Goal: Transaction & Acquisition: Book appointment/travel/reservation

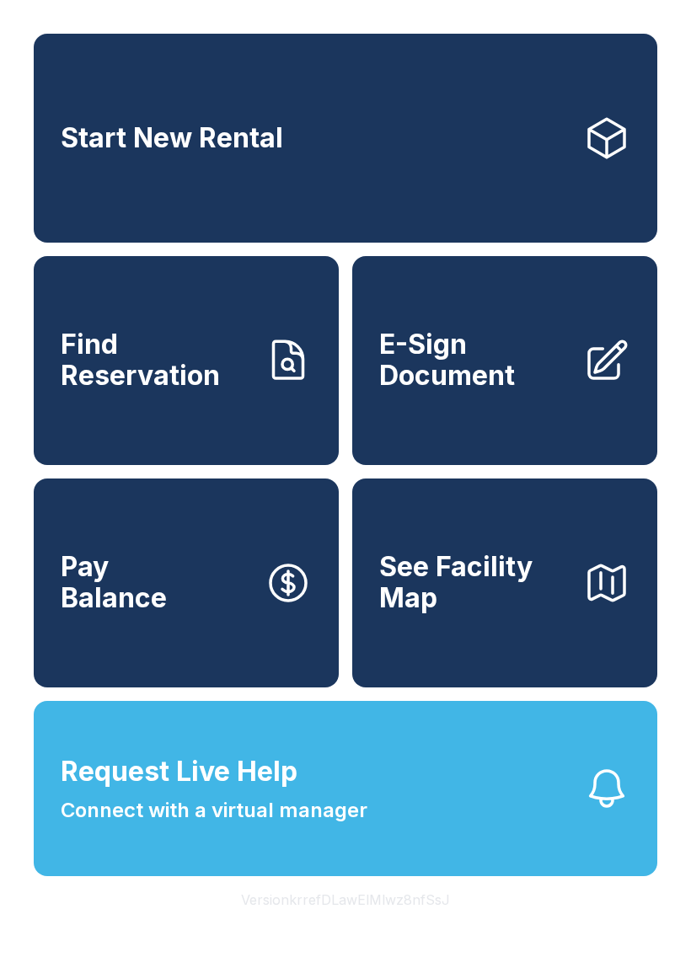
scroll to position [20, 0]
click at [469, 114] on link "Start New Rental" at bounding box center [346, 138] width 624 height 209
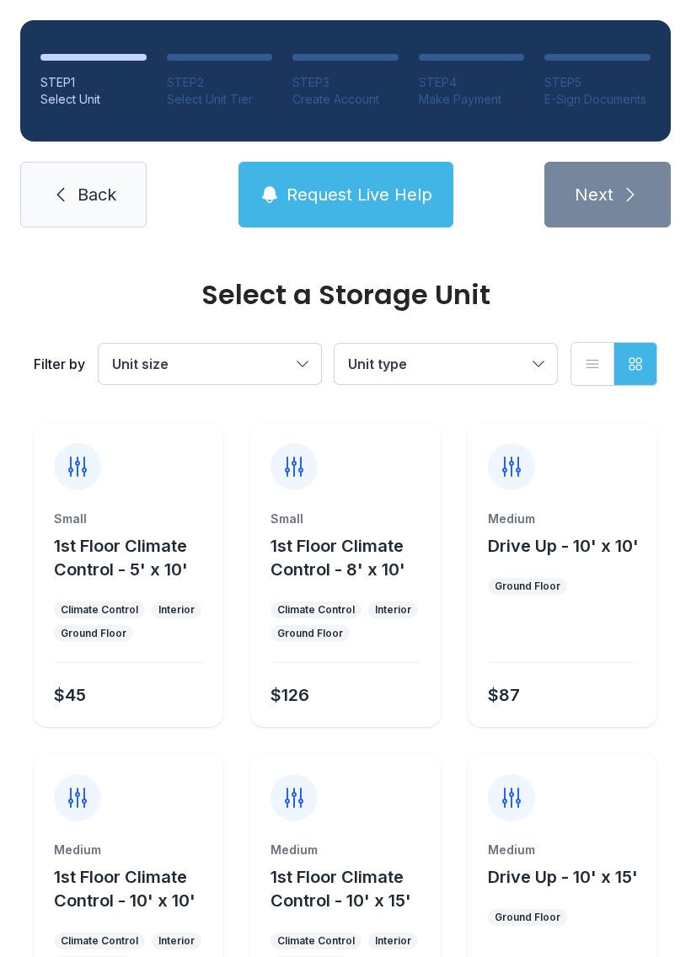
click at [537, 368] on button "Unit type" at bounding box center [446, 364] width 222 height 40
click at [554, 361] on button "Unit type" at bounding box center [446, 364] width 222 height 40
click at [279, 363] on span "Unit size" at bounding box center [201, 364] width 179 height 20
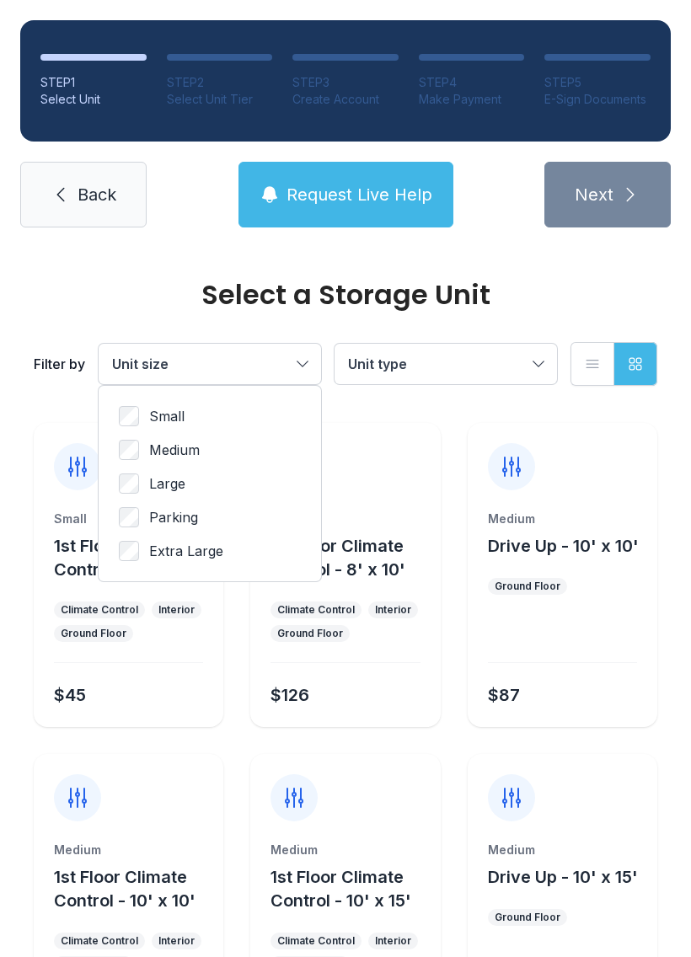
click at [318, 363] on button "Unit size" at bounding box center [210, 364] width 222 height 40
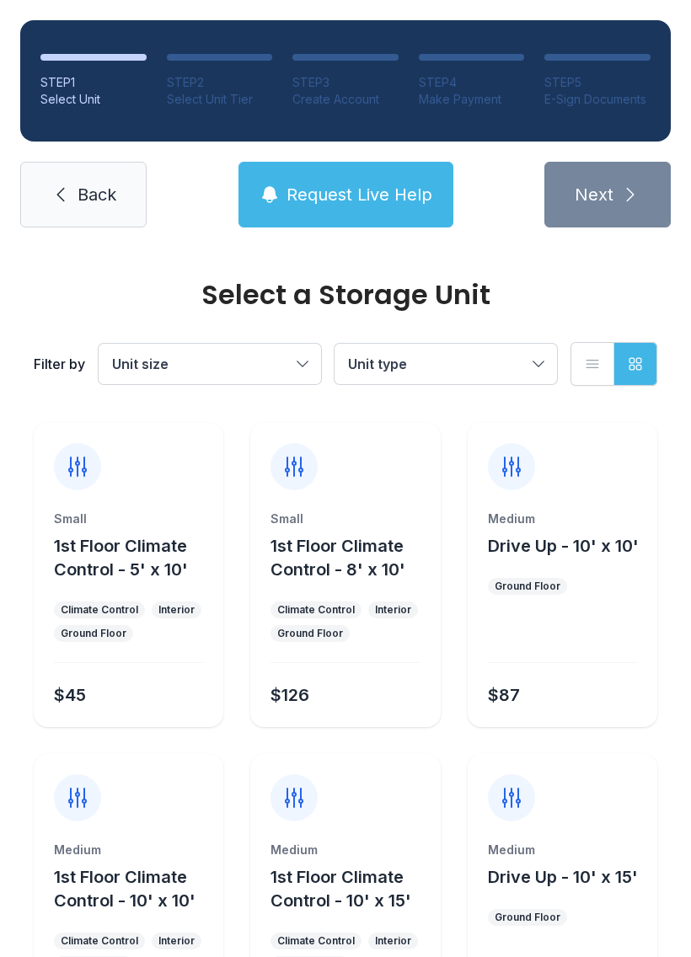
click at [537, 361] on button "Unit type" at bounding box center [446, 364] width 222 height 40
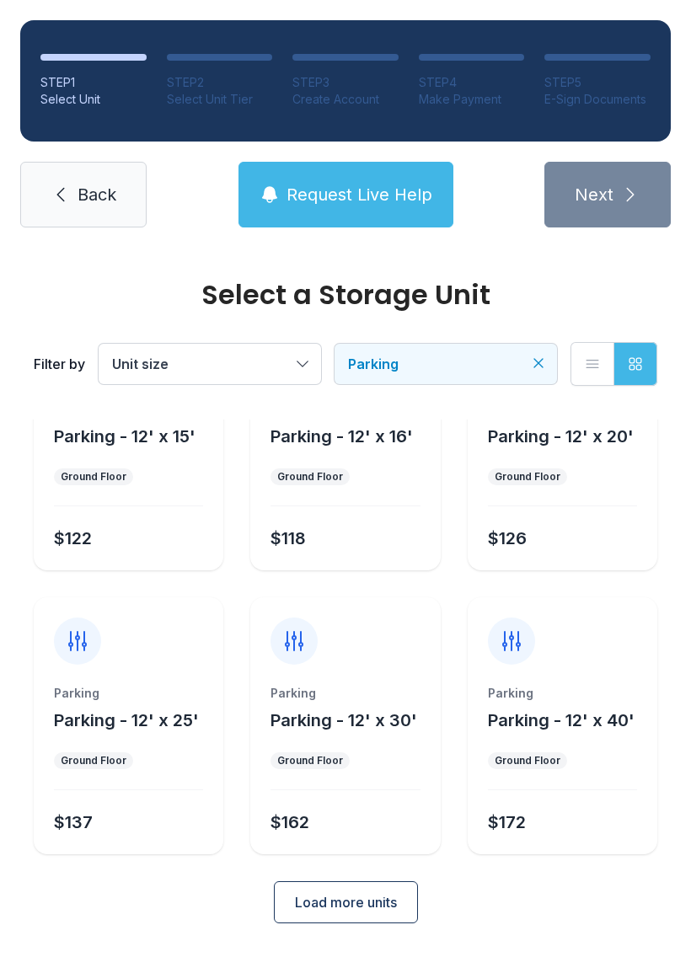
scroll to position [106, 0]
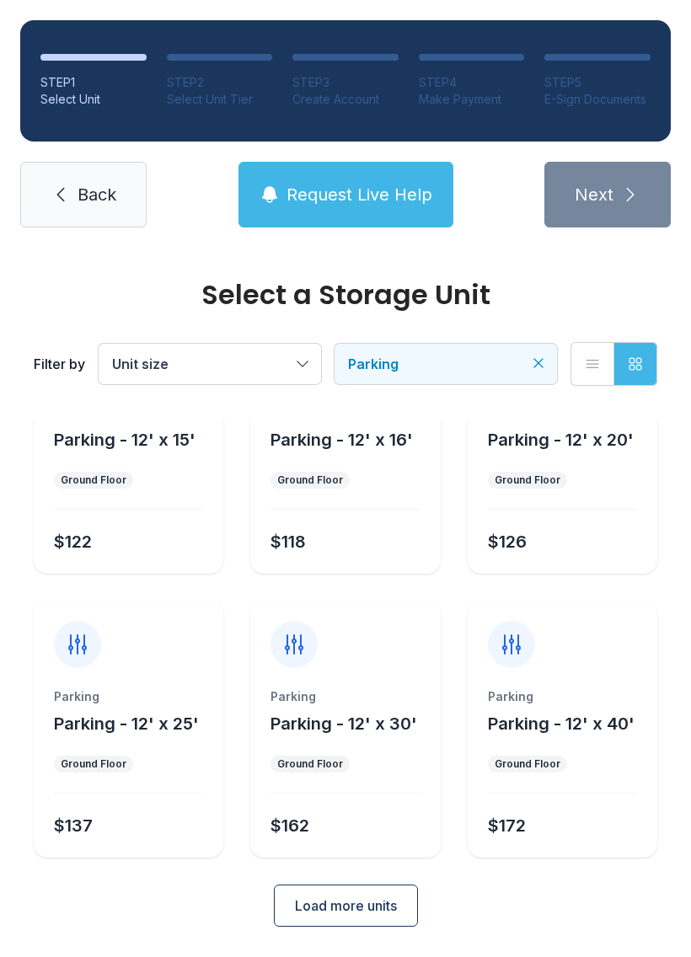
click at [554, 720] on span "Parking - 12' x 40'" at bounding box center [561, 724] width 147 height 20
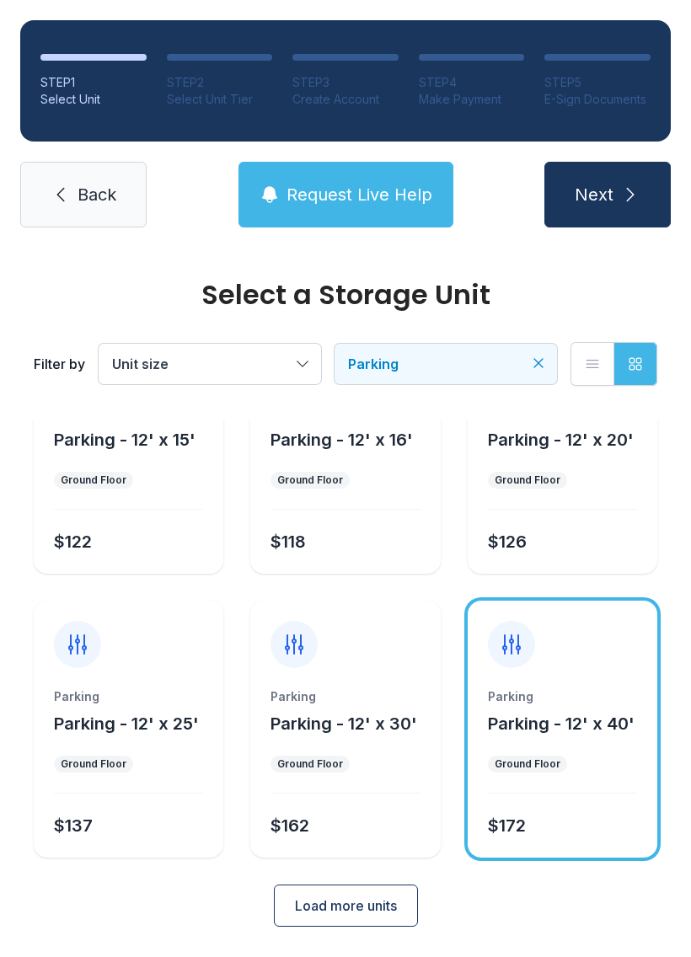
click at [374, 914] on span "Load more units" at bounding box center [346, 906] width 102 height 20
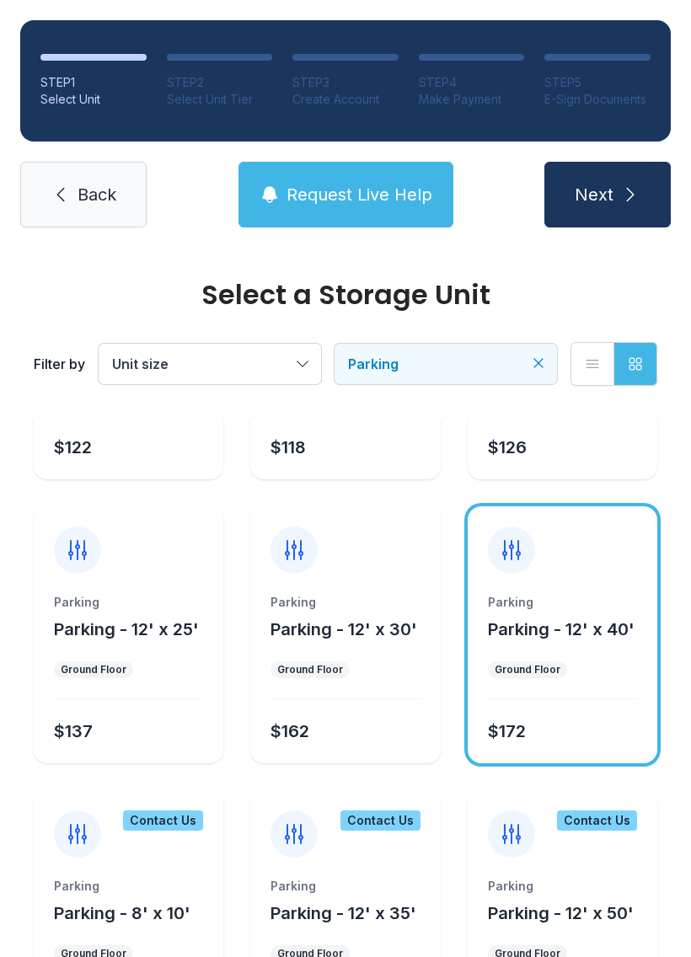
scroll to position [199, 0]
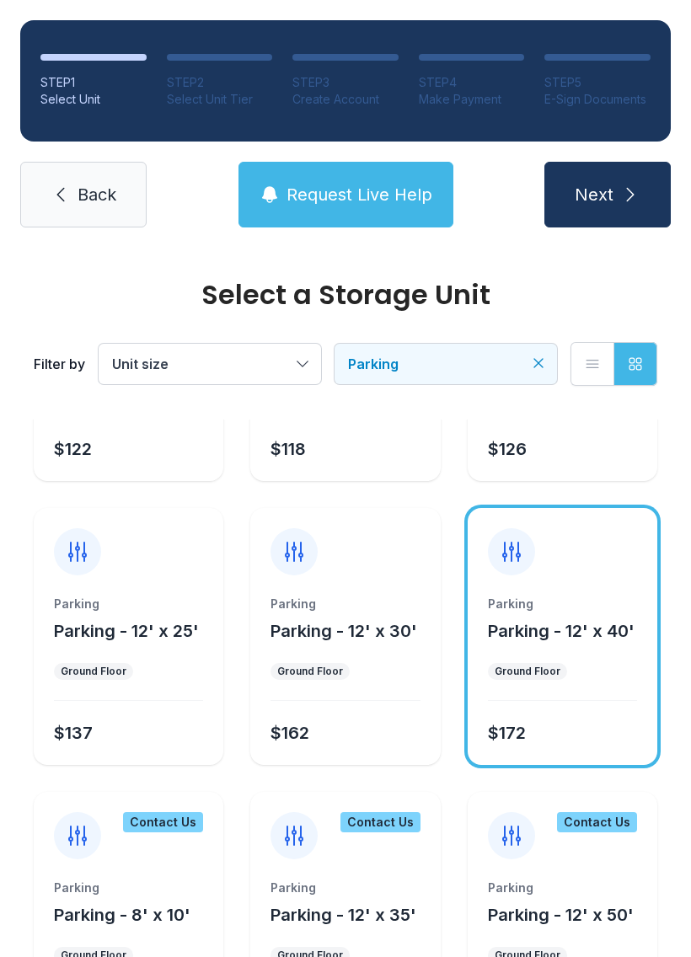
click at [586, 626] on span "Parking - 12' x 40'" at bounding box center [561, 631] width 147 height 20
click at [615, 211] on button "Next" at bounding box center [607, 195] width 126 height 66
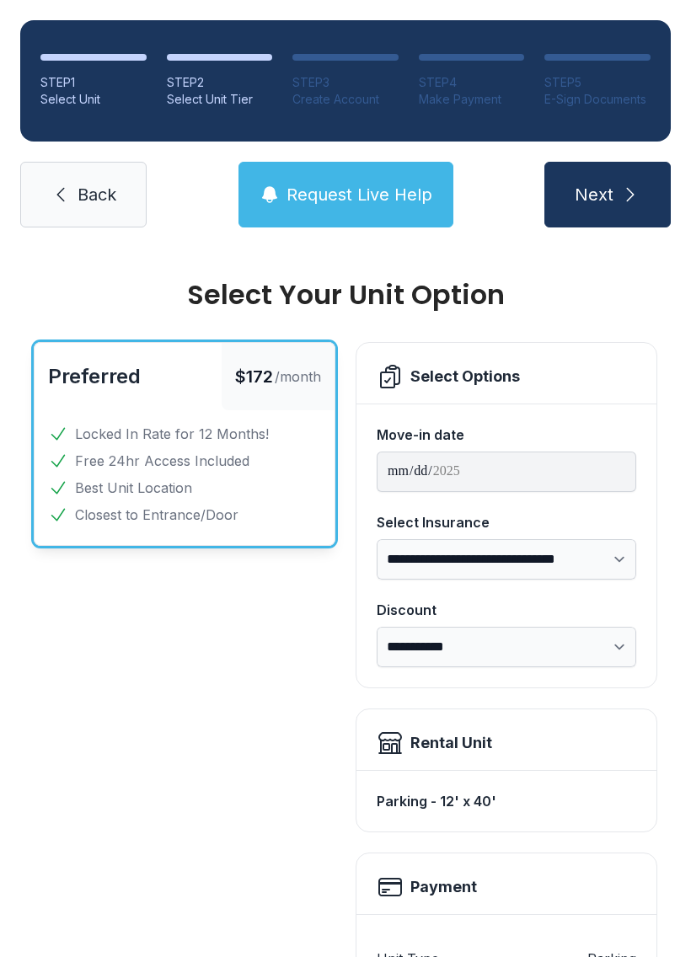
click at [29, 212] on link "Back" at bounding box center [83, 195] width 126 height 66
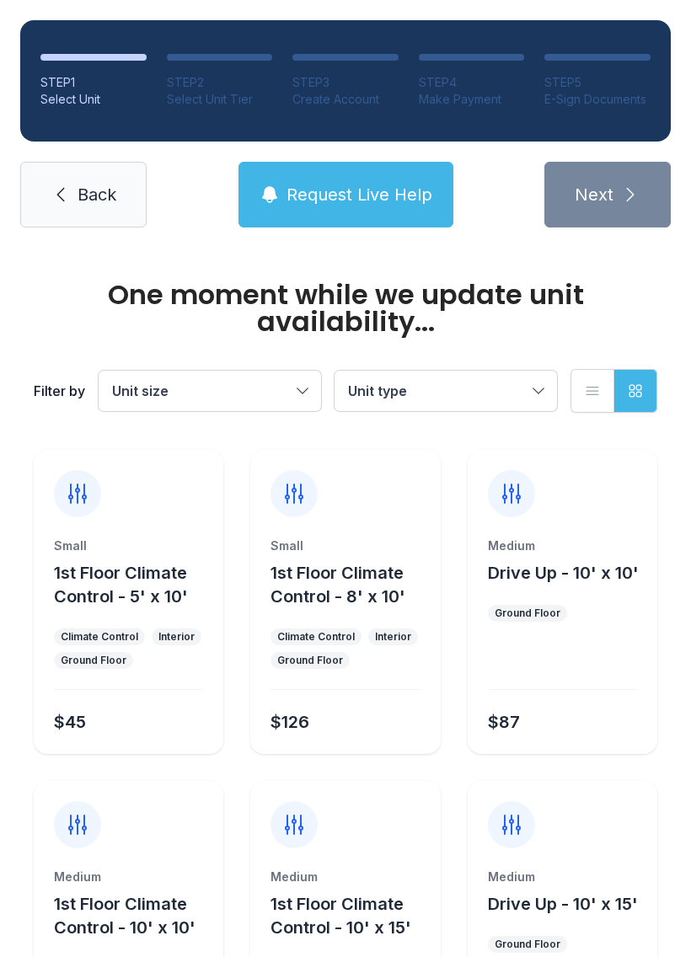
click at [88, 188] on span "Back" at bounding box center [97, 195] width 39 height 24
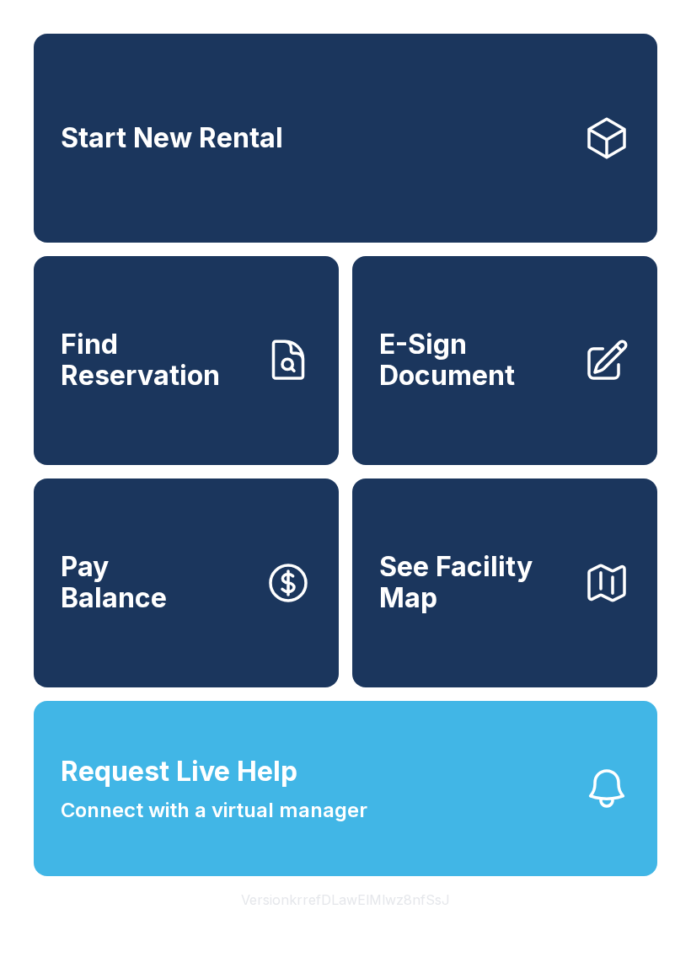
click at [336, 826] on span "Connect with a virtual manager" at bounding box center [214, 810] width 307 height 30
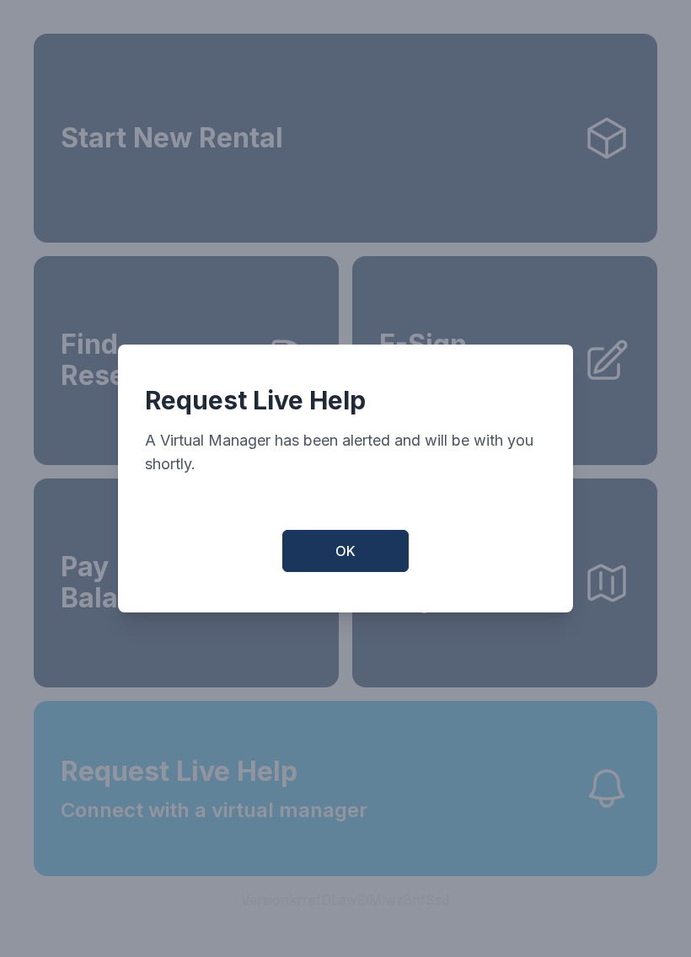
click at [354, 551] on span "OK" at bounding box center [345, 551] width 20 height 20
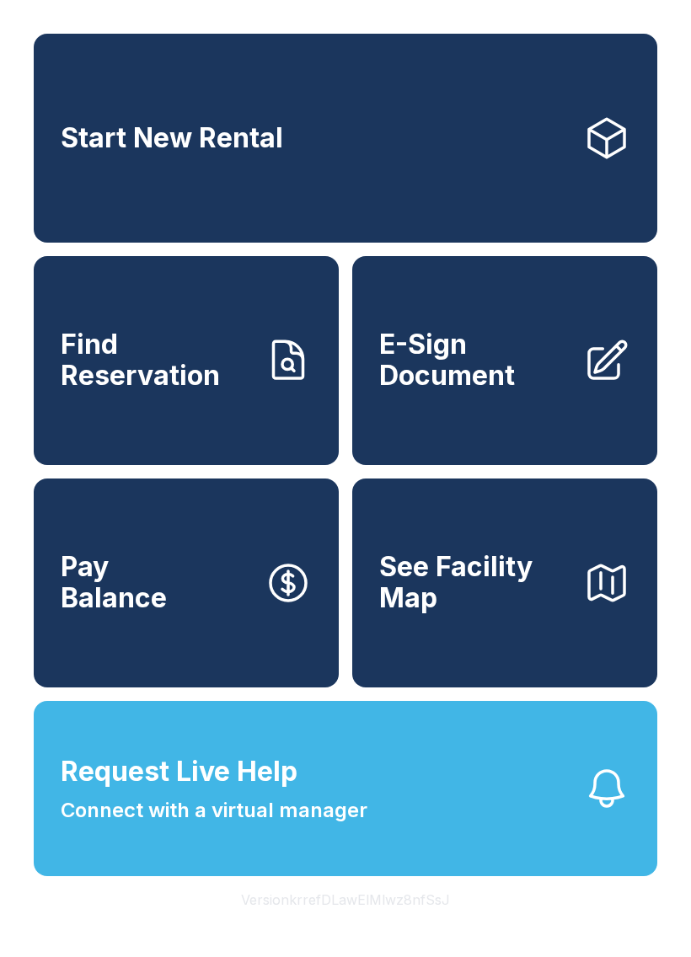
click at [364, 826] on span "Connect with a virtual manager" at bounding box center [214, 810] width 307 height 30
click at [345, 117] on link "Start New Rental" at bounding box center [346, 138] width 624 height 209
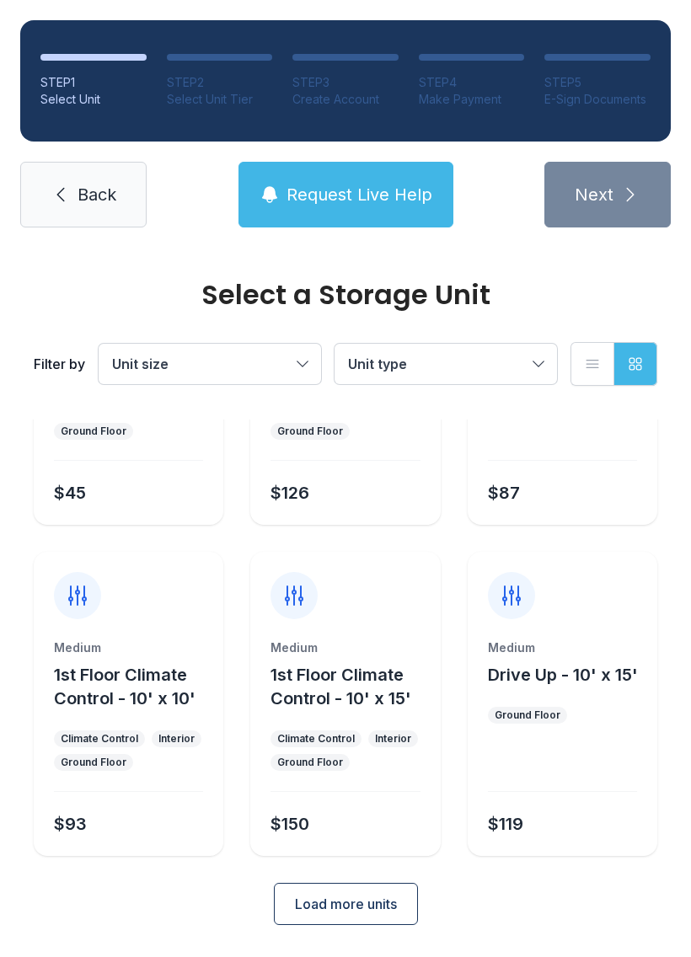
scroll to position [201, 0]
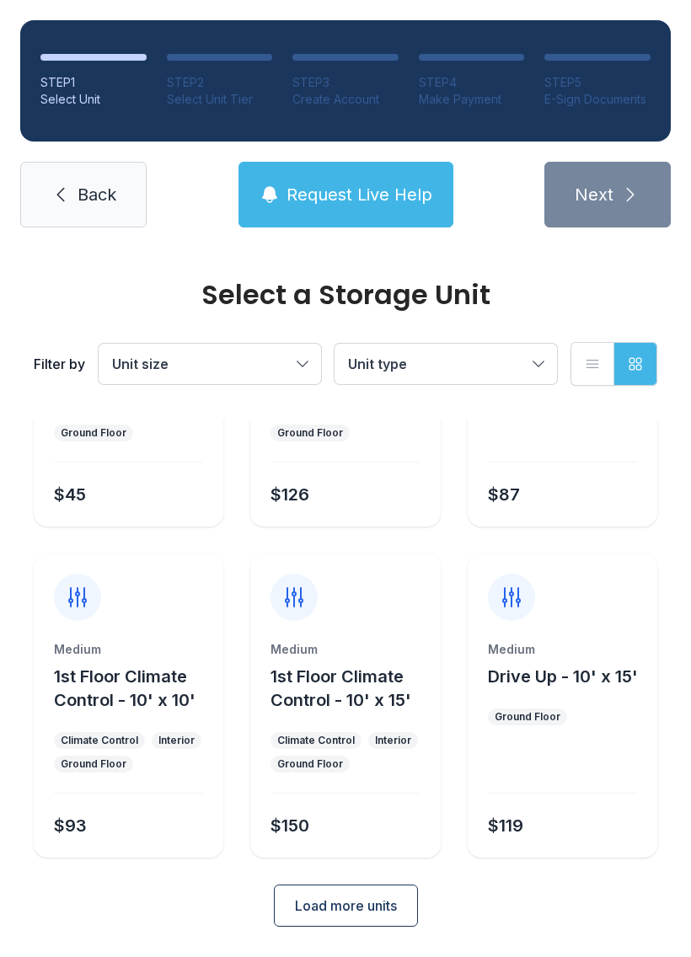
click at [350, 902] on span "Load more units" at bounding box center [346, 906] width 102 height 20
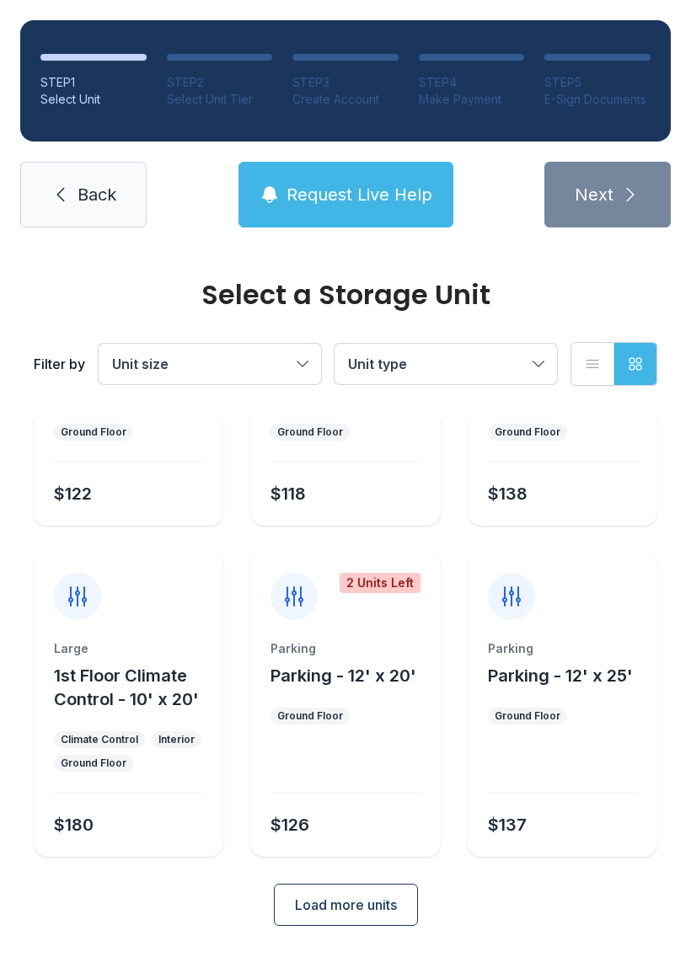
scroll to position [816, 0]
click at [340, 902] on span "Load more units" at bounding box center [346, 906] width 102 height 20
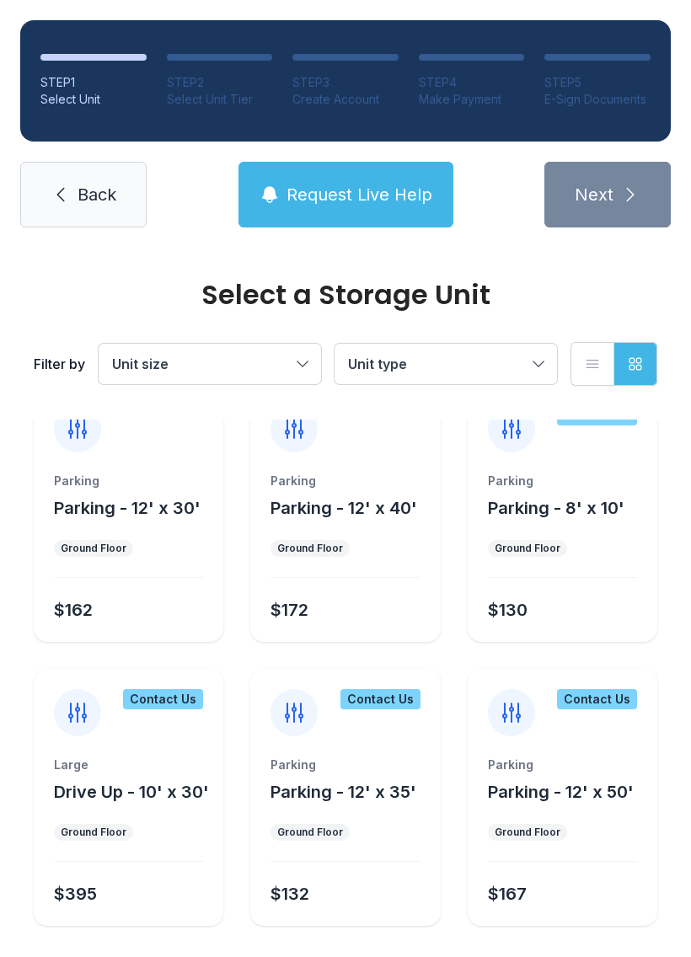
scroll to position [1315, 0]
